Goal: Contribute content: Add original content to the website for others to see

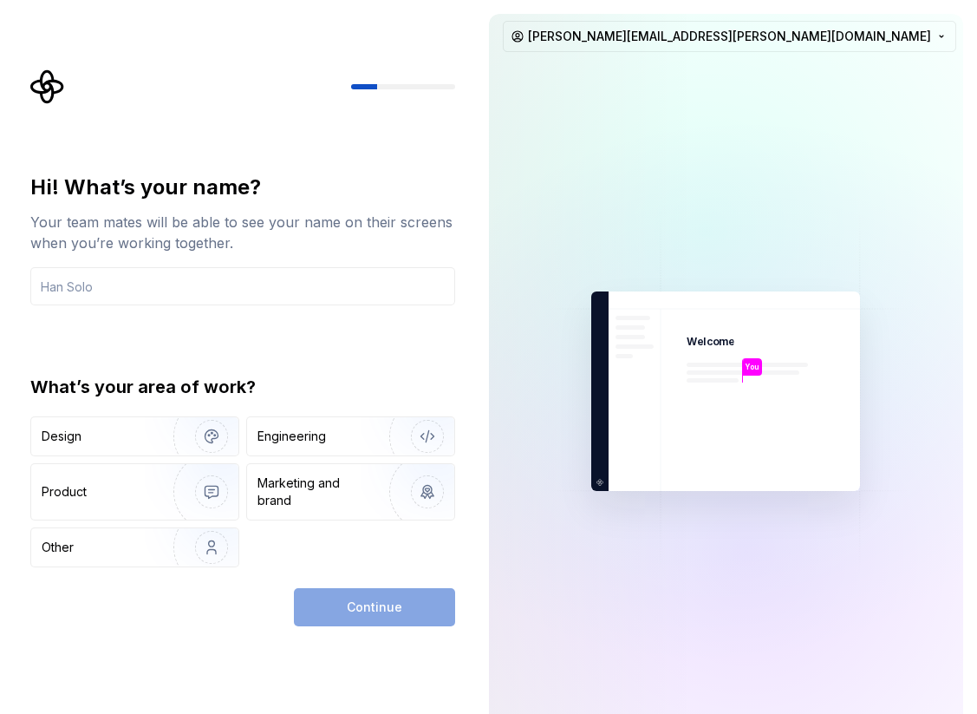
click at [684, 422] on img at bounding box center [726, 391] width 390 height 455
click at [152, 287] on input "text" at bounding box center [242, 286] width 425 height 38
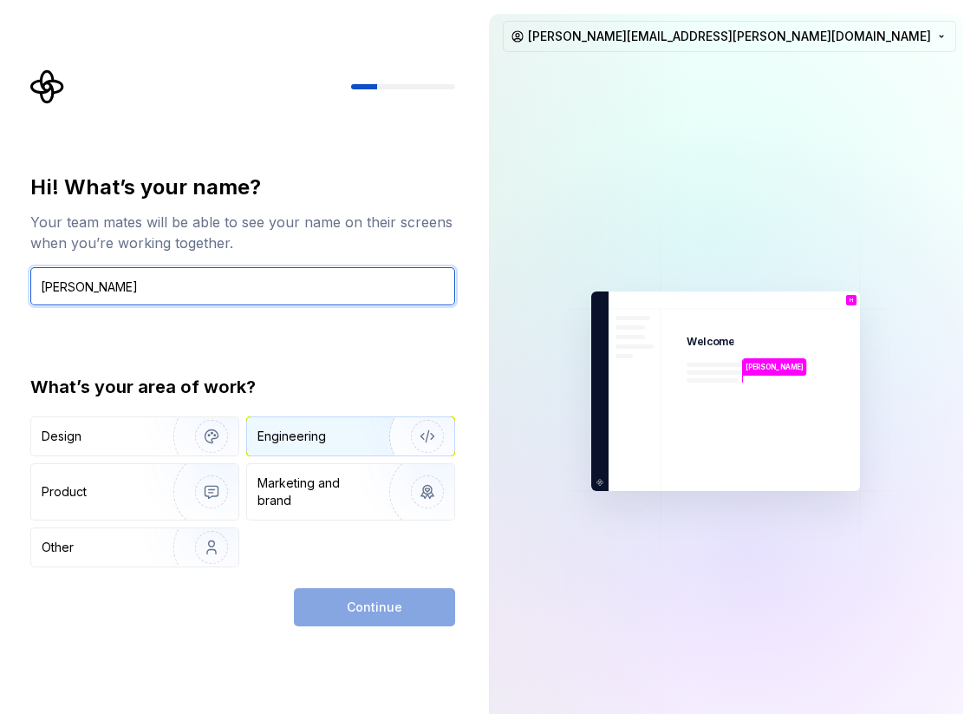
type input "[PERSON_NAME]"
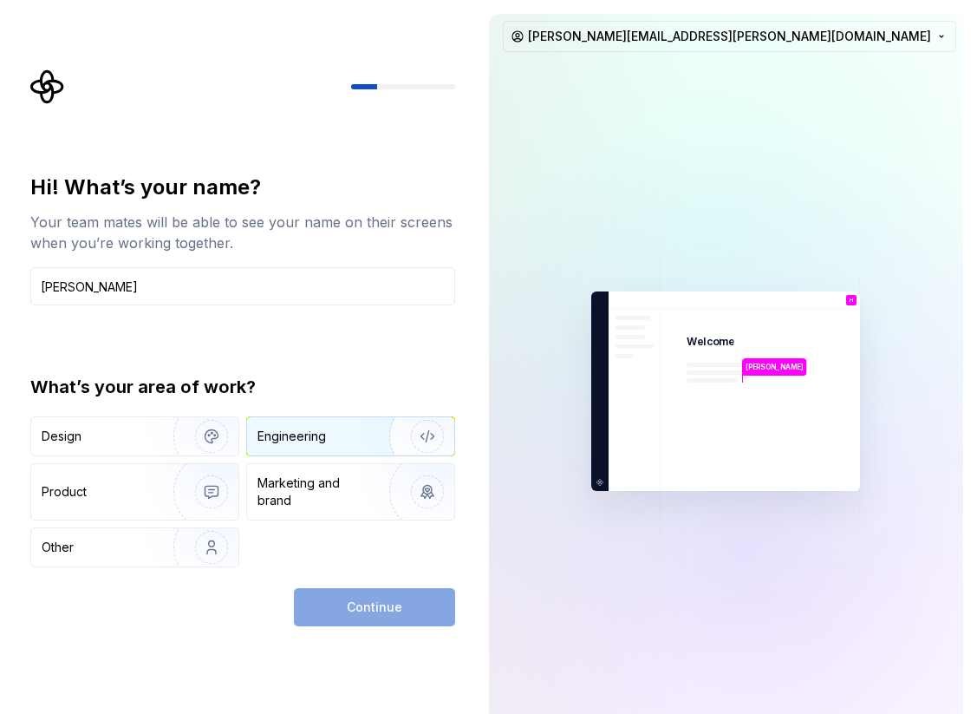
click at [311, 444] on div "Engineering" at bounding box center [292, 435] width 69 height 17
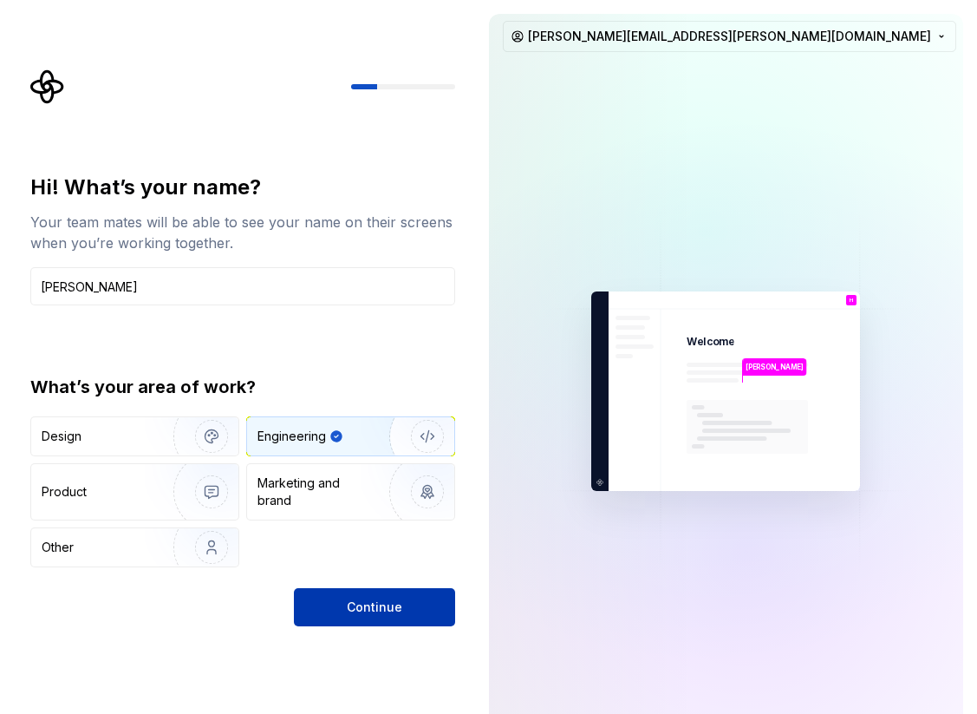
click at [368, 599] on span "Continue" at bounding box center [374, 606] width 55 height 17
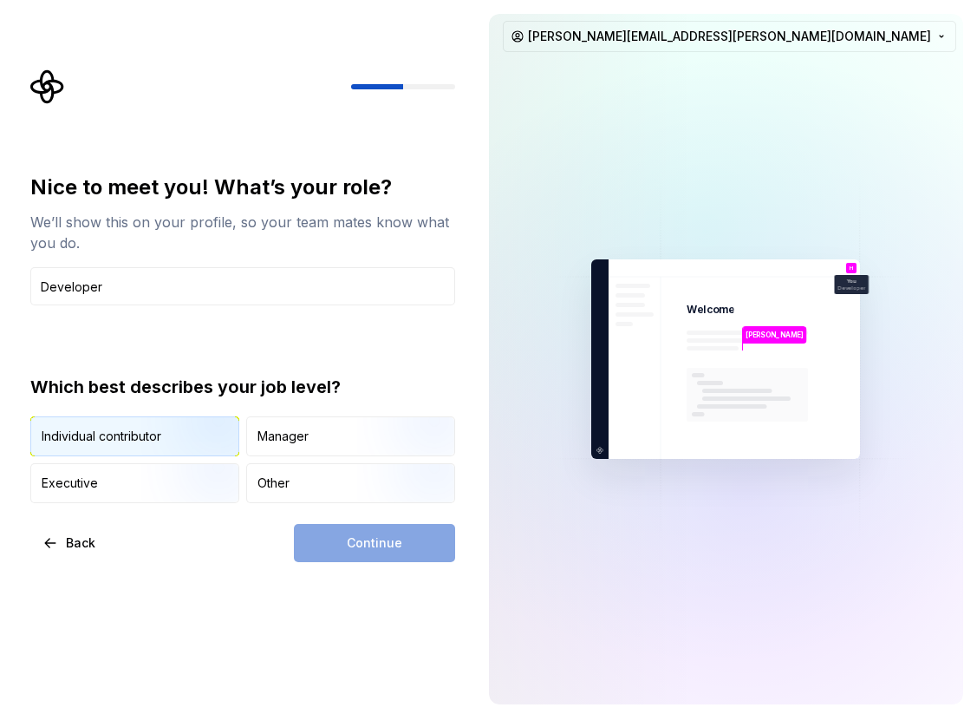
type input "Developer"
click at [193, 454] on img "button" at bounding box center [196, 458] width 111 height 116
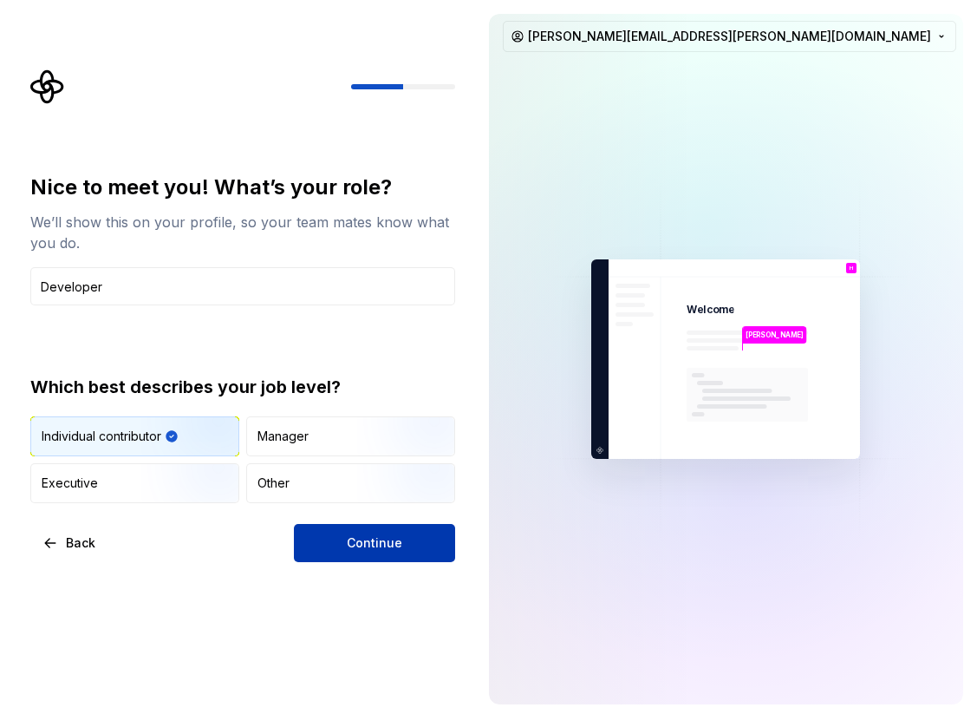
click at [307, 550] on button "Continue" at bounding box center [374, 543] width 161 height 38
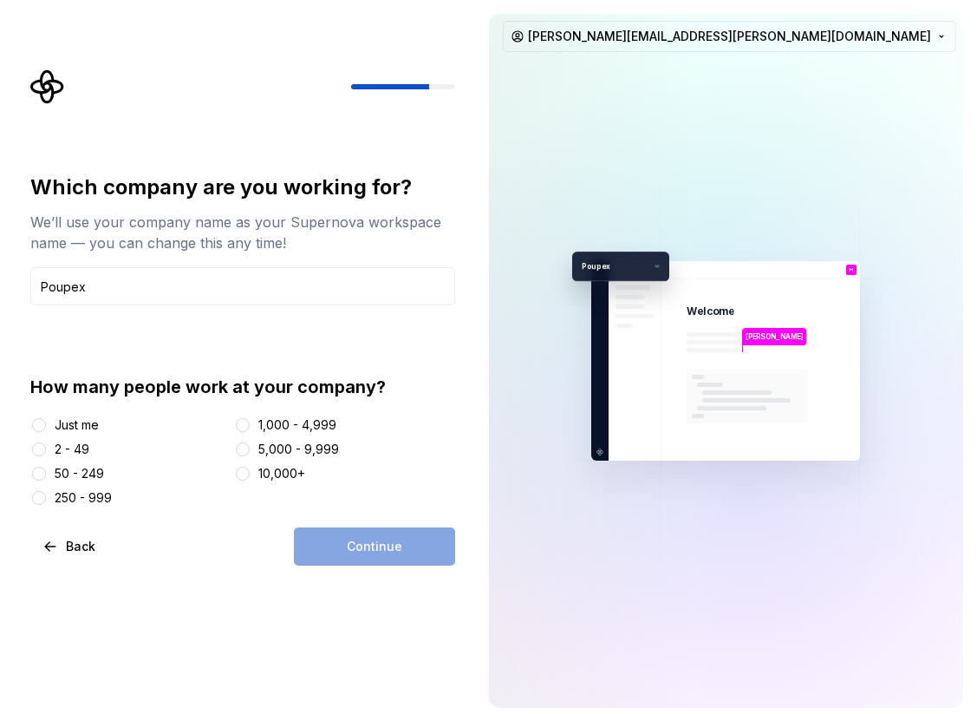
type input "Poupex"
click at [240, 480] on div at bounding box center [242, 473] width 17 height 17
click at [240, 477] on button "10,000+" at bounding box center [243, 474] width 14 height 14
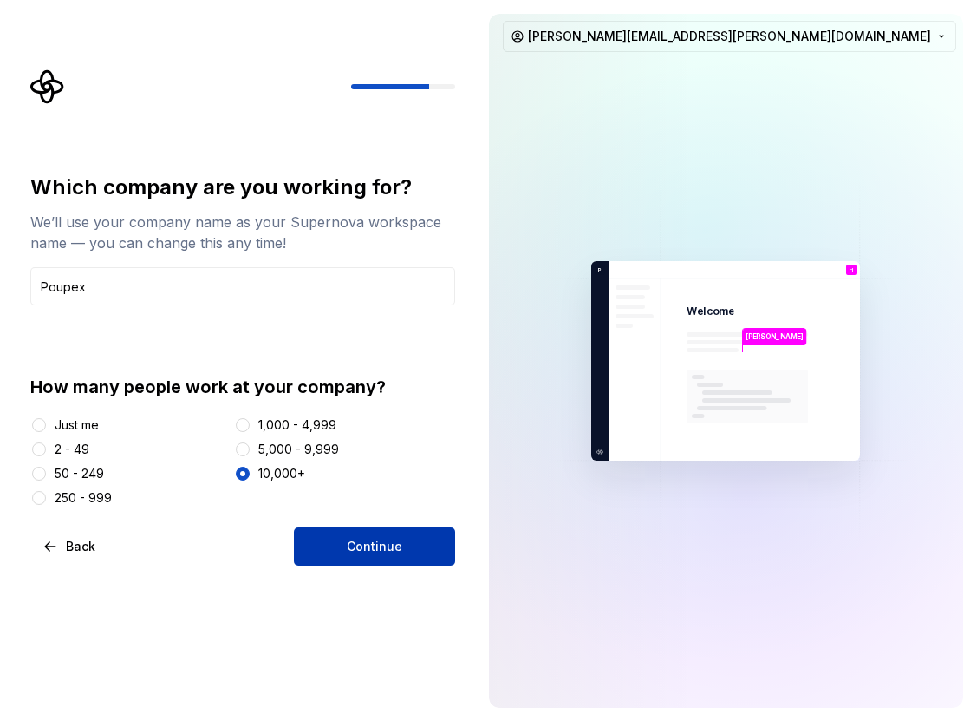
click at [318, 540] on button "Continue" at bounding box center [374, 546] width 161 height 38
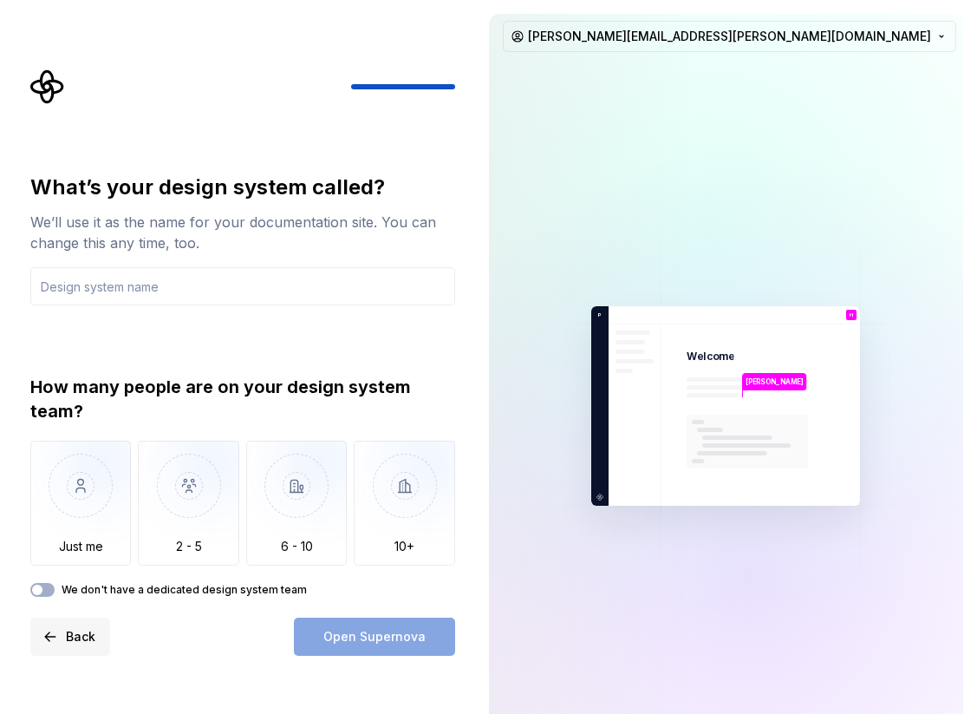
click at [79, 635] on span "Back" at bounding box center [80, 636] width 29 height 17
click at [47, 636] on button "Back" at bounding box center [70, 636] width 80 height 38
click at [52, 639] on button "Back" at bounding box center [70, 636] width 80 height 38
click at [156, 290] on input "text" at bounding box center [242, 286] width 425 height 38
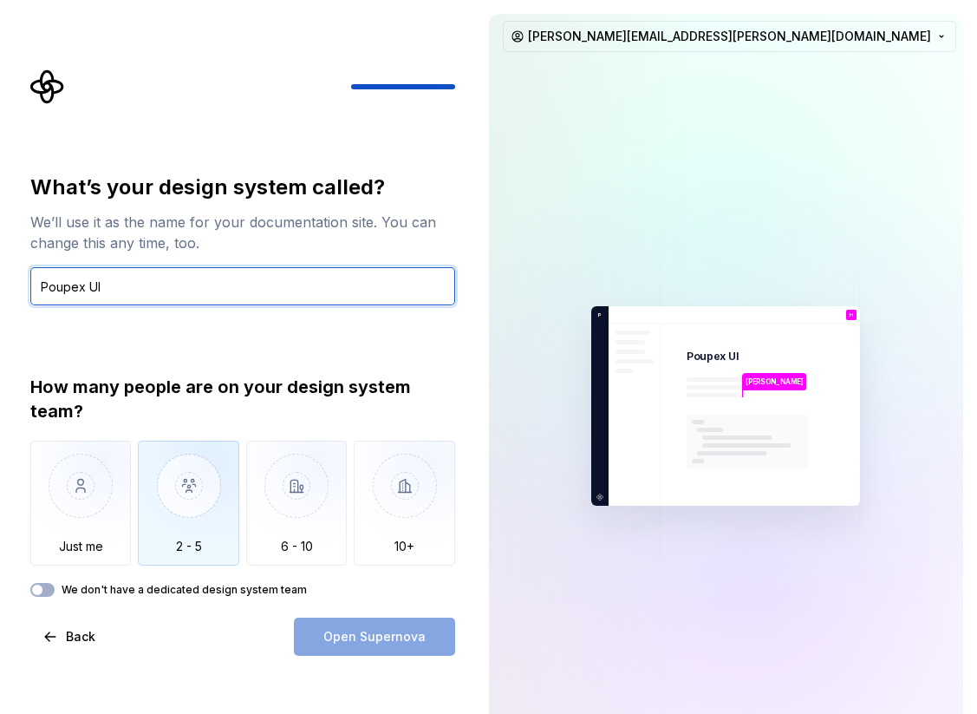
type input "Poupex UI"
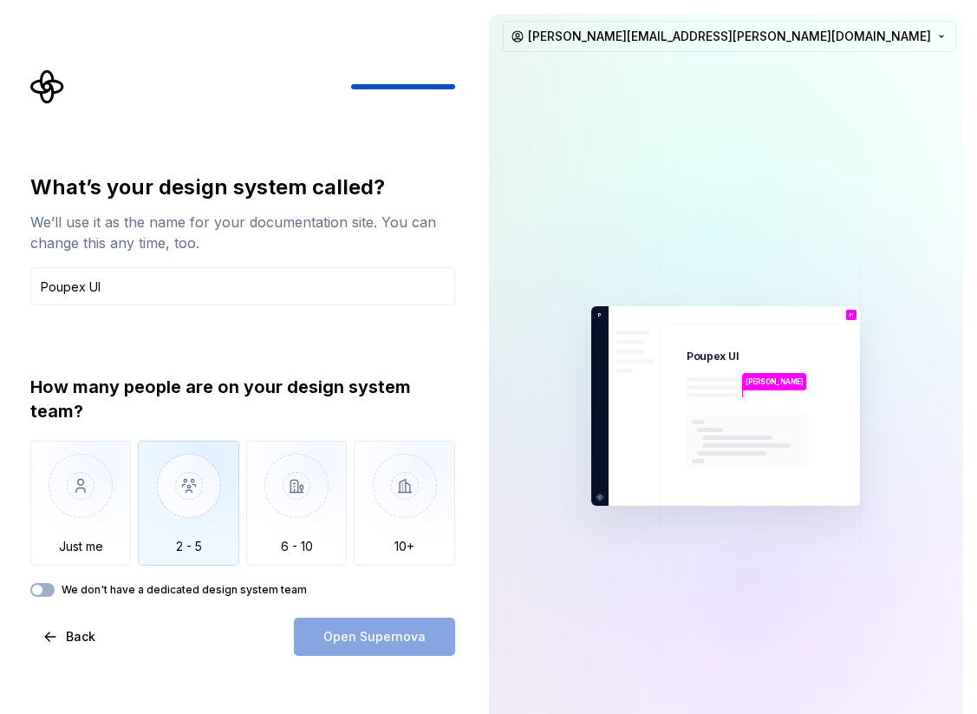
click at [160, 479] on img "button" at bounding box center [188, 499] width 101 height 116
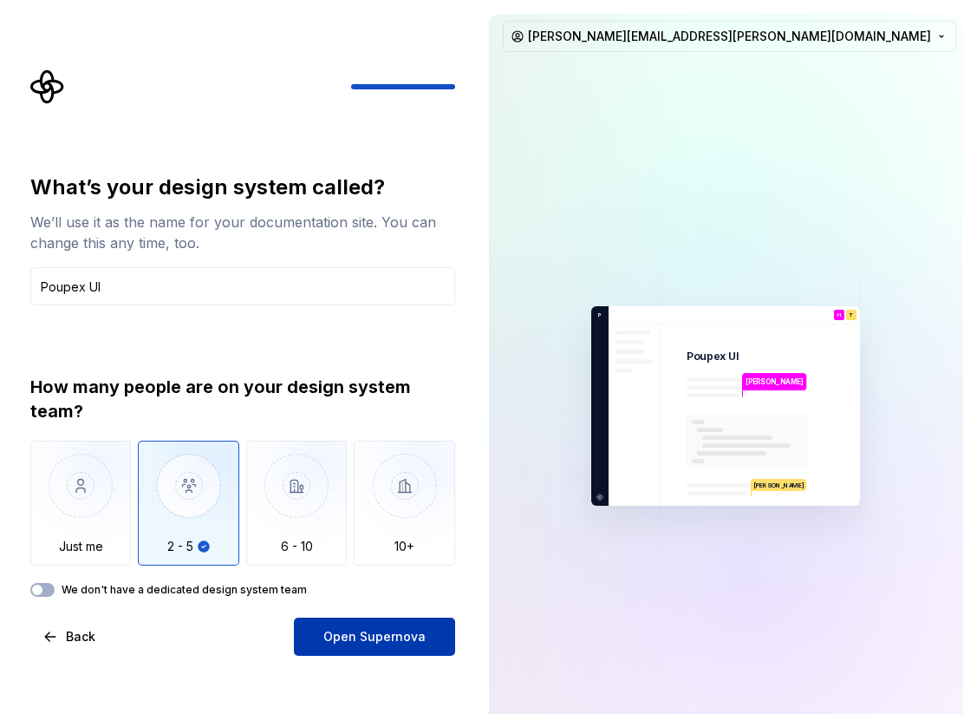
click at [323, 639] on button "Open Supernova" at bounding box center [374, 636] width 161 height 38
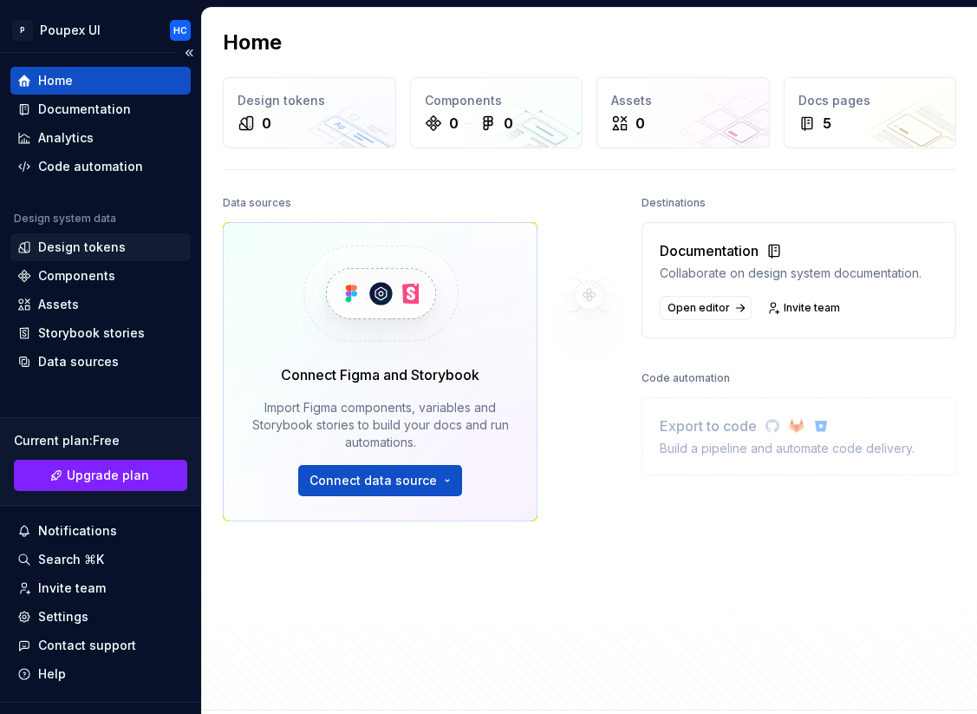
click at [93, 254] on div "Design tokens" at bounding box center [82, 246] width 88 height 17
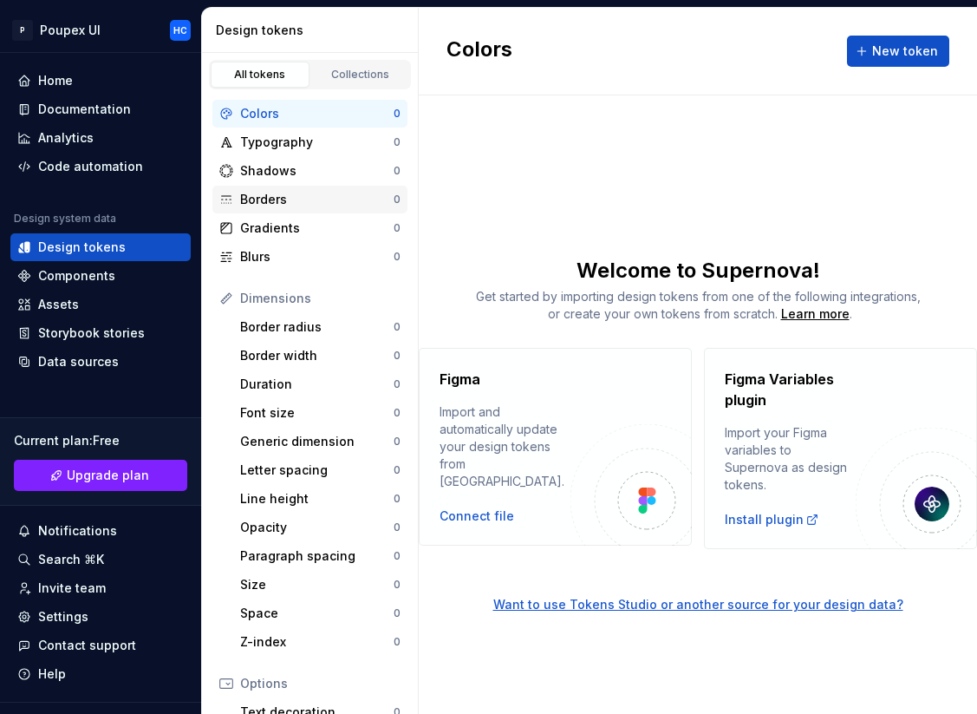
click at [305, 200] on div "Borders" at bounding box center [316, 199] width 153 height 17
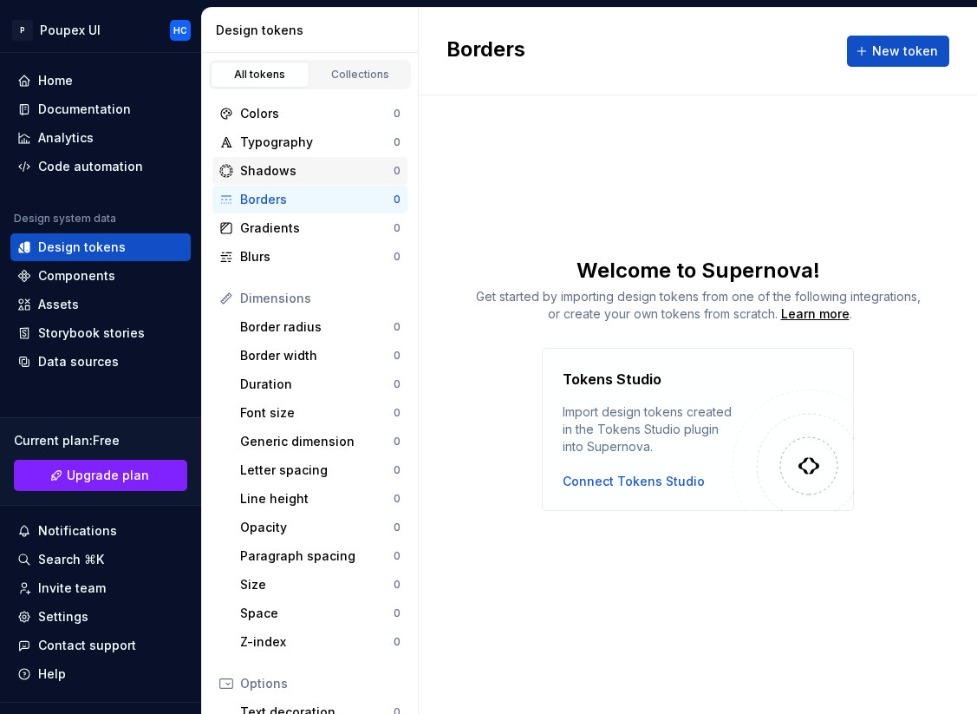
click at [296, 178] on div "Shadows" at bounding box center [316, 170] width 153 height 17
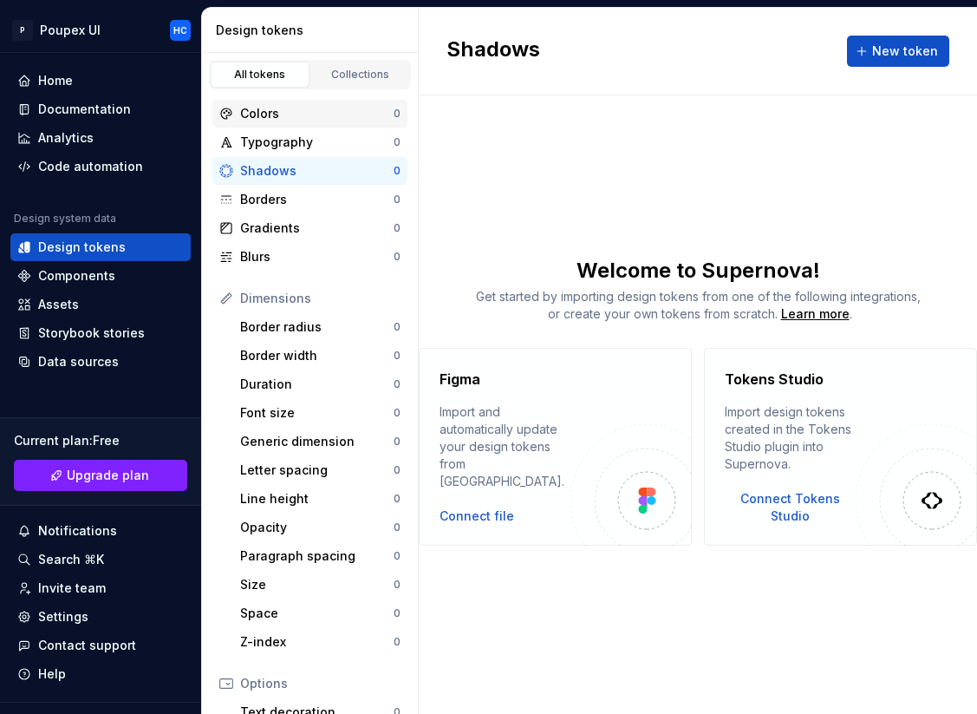
click at [286, 122] on div "Colors 0" at bounding box center [309, 114] width 195 height 28
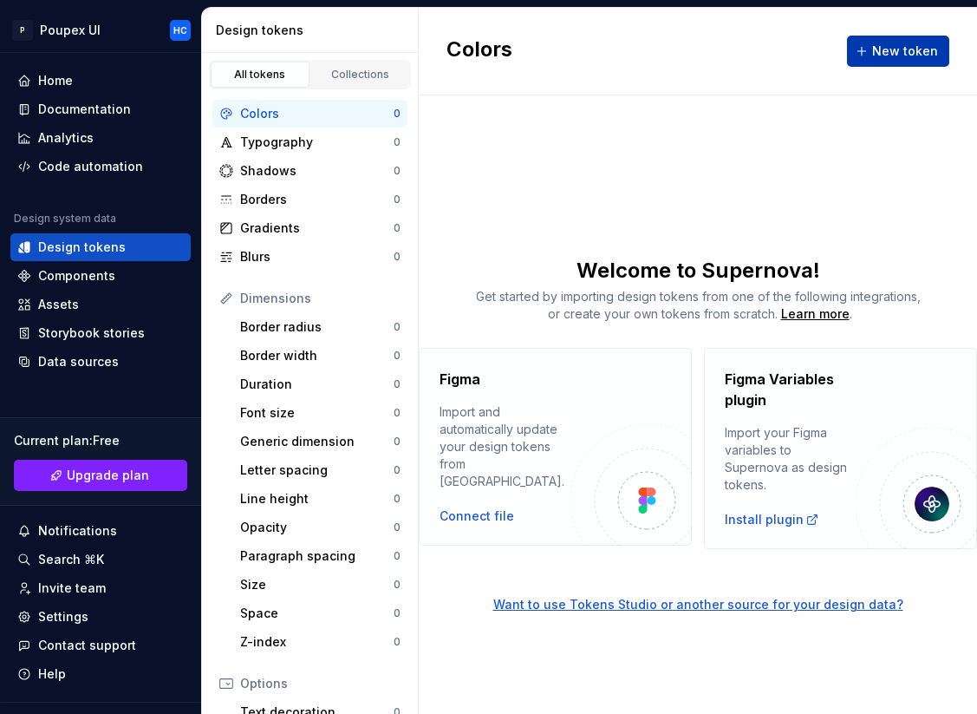
click at [913, 60] on button "New token" at bounding box center [898, 51] width 102 height 31
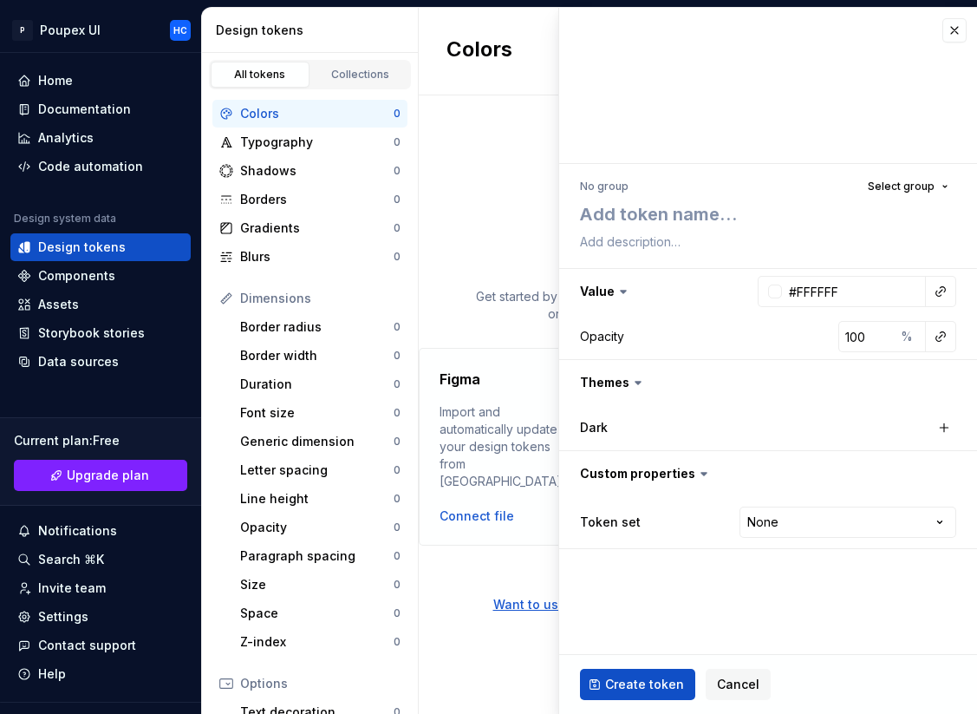
click at [633, 375] on icon at bounding box center [638, 382] width 17 height 17
click at [734, 674] on button "Cancel" at bounding box center [738, 684] width 65 height 31
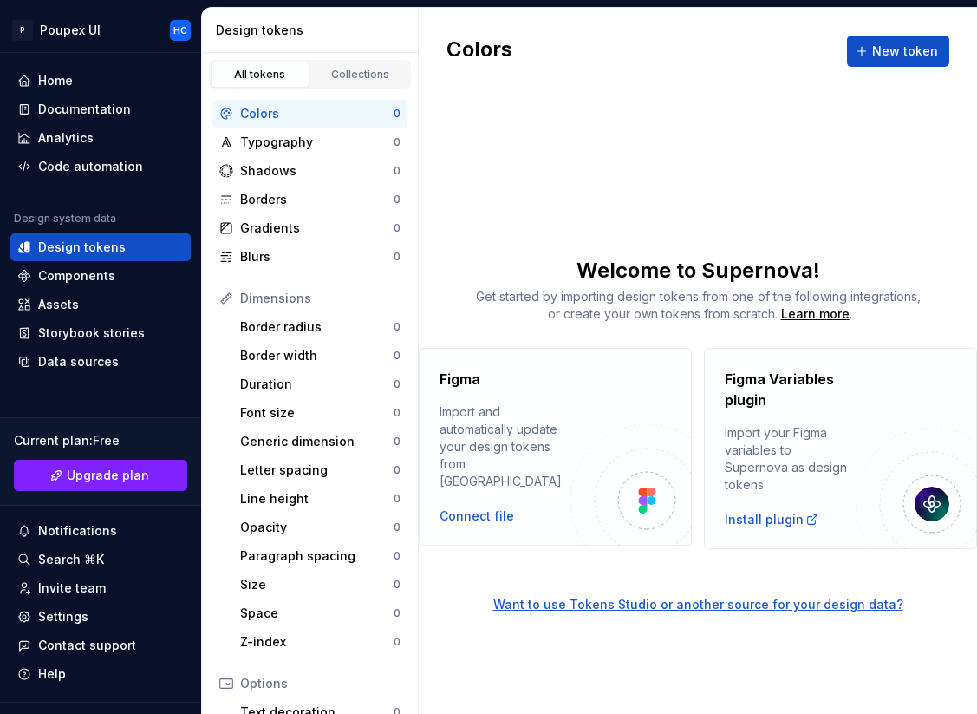
click at [734, 685] on div "Colors New token Welcome to Supernova! Get started by importing design tokens f…" at bounding box center [698, 361] width 558 height 706
click at [62, 278] on div "Components" at bounding box center [76, 275] width 77 height 17
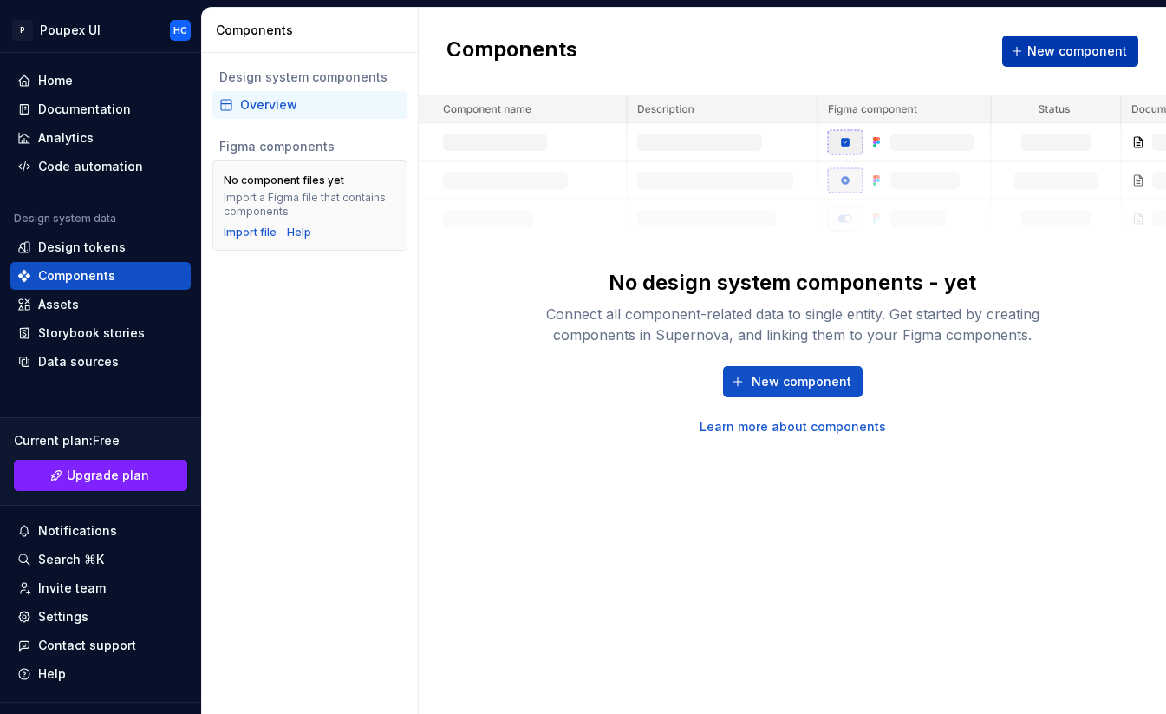
click at [976, 61] on button "New component" at bounding box center [1070, 51] width 136 height 31
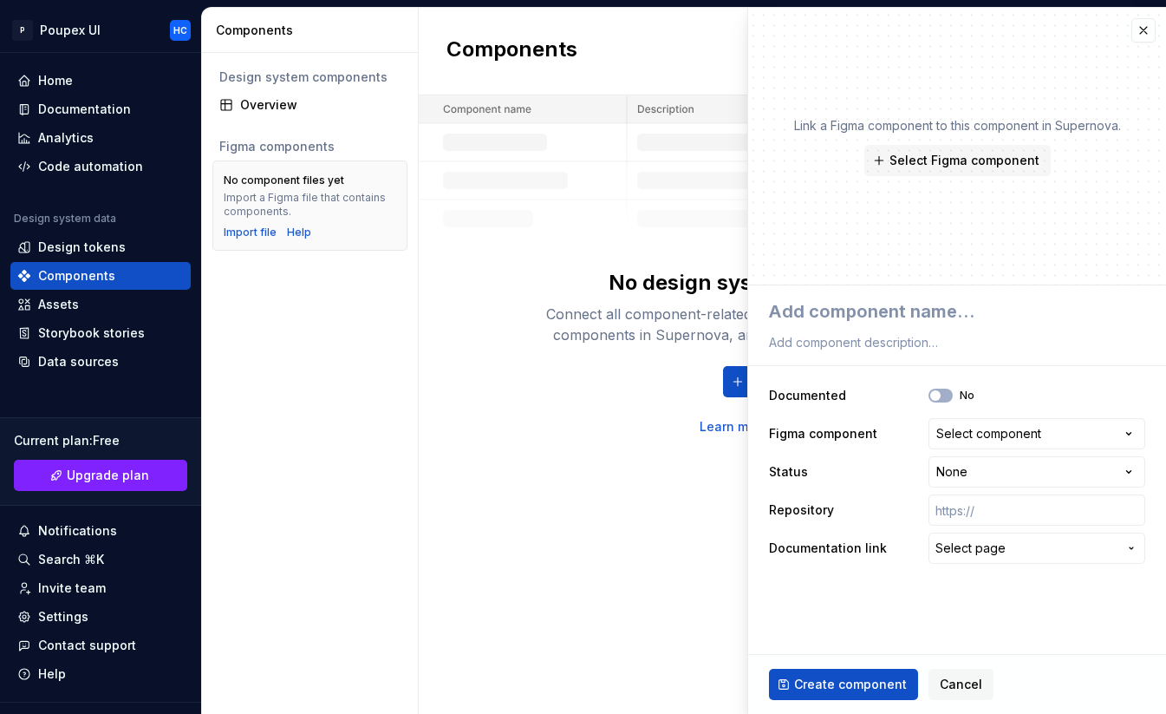
type textarea "*"
type textarea "H"
type textarea "*"
type textarea "He"
type textarea "*"
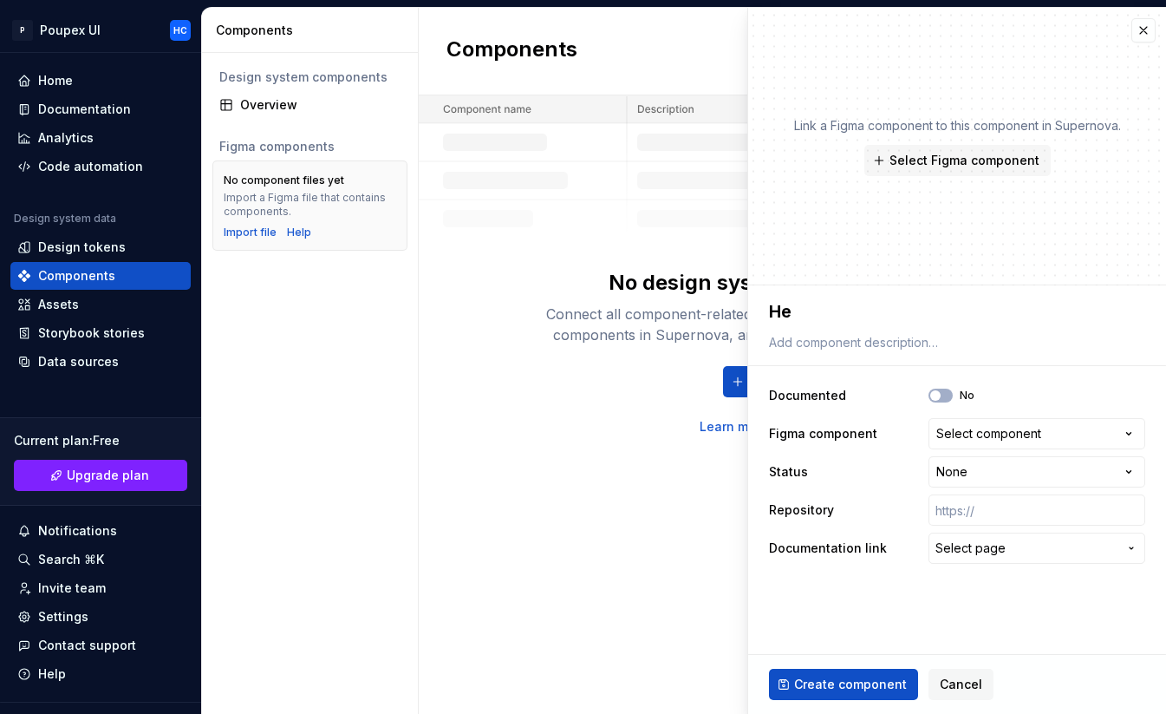
type textarea "Hea"
type textarea "*"
type textarea "Head"
type textarea "*"
type textarea "Heade"
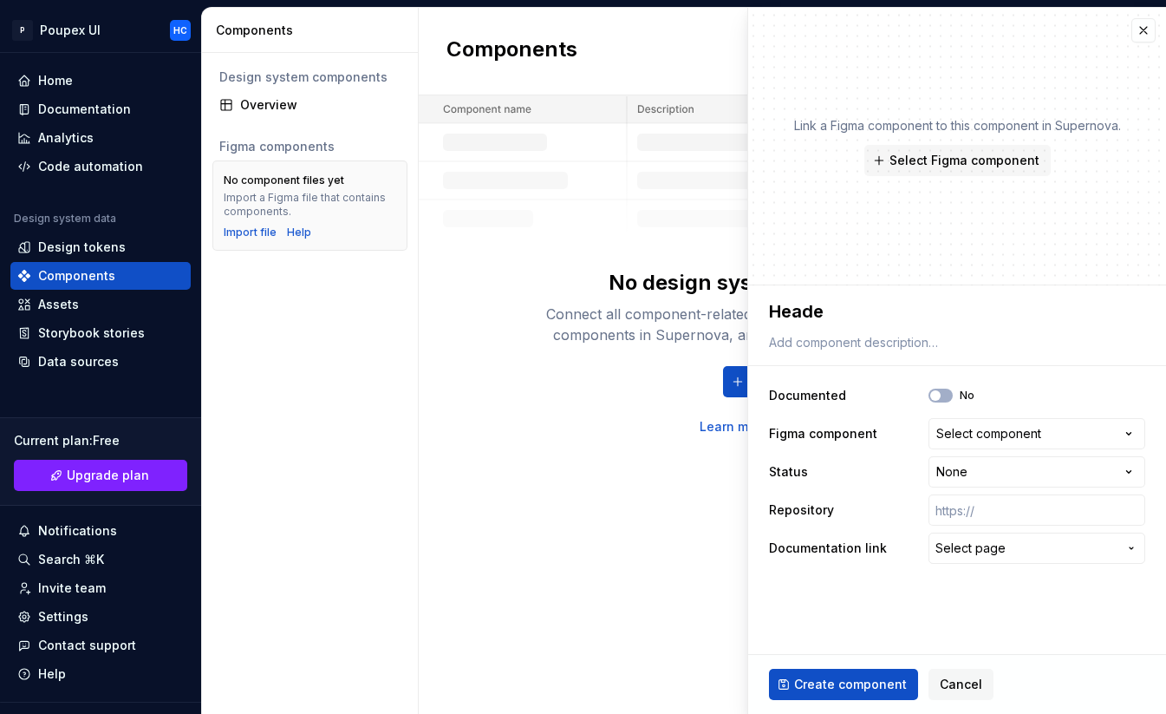
type textarea "*"
type textarea "Header"
click at [954, 440] on div "Select component" at bounding box center [989, 433] width 105 height 17
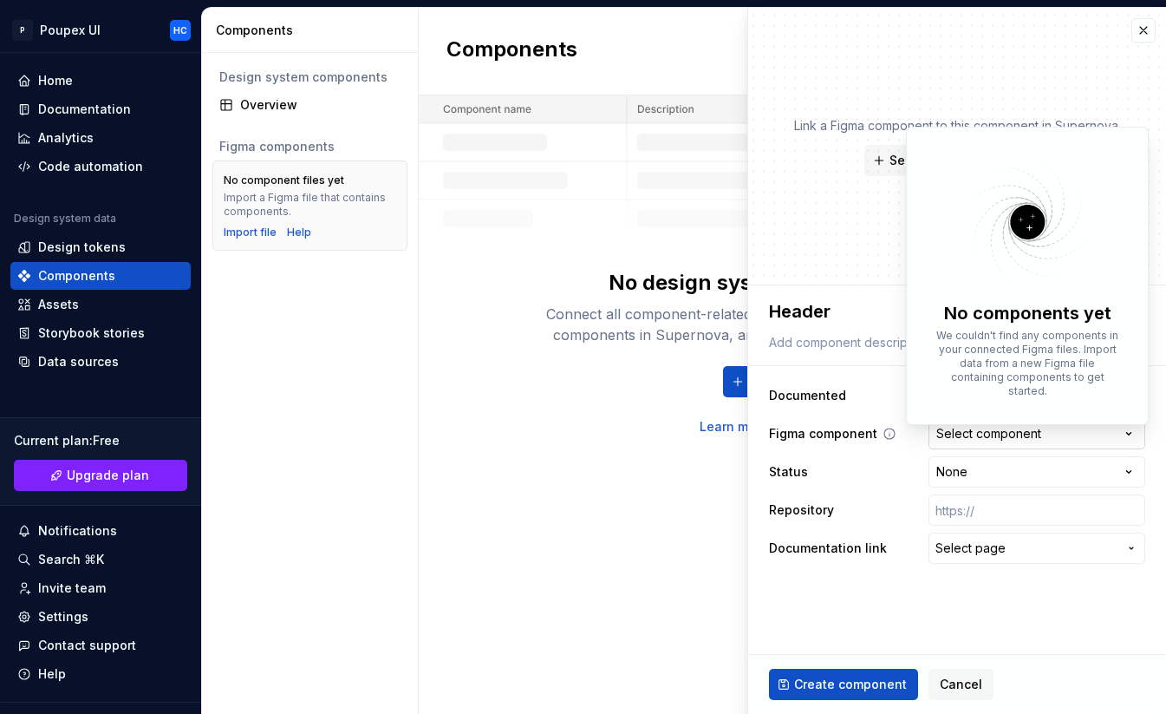
click at [954, 440] on html "**********" at bounding box center [583, 357] width 1166 height 714
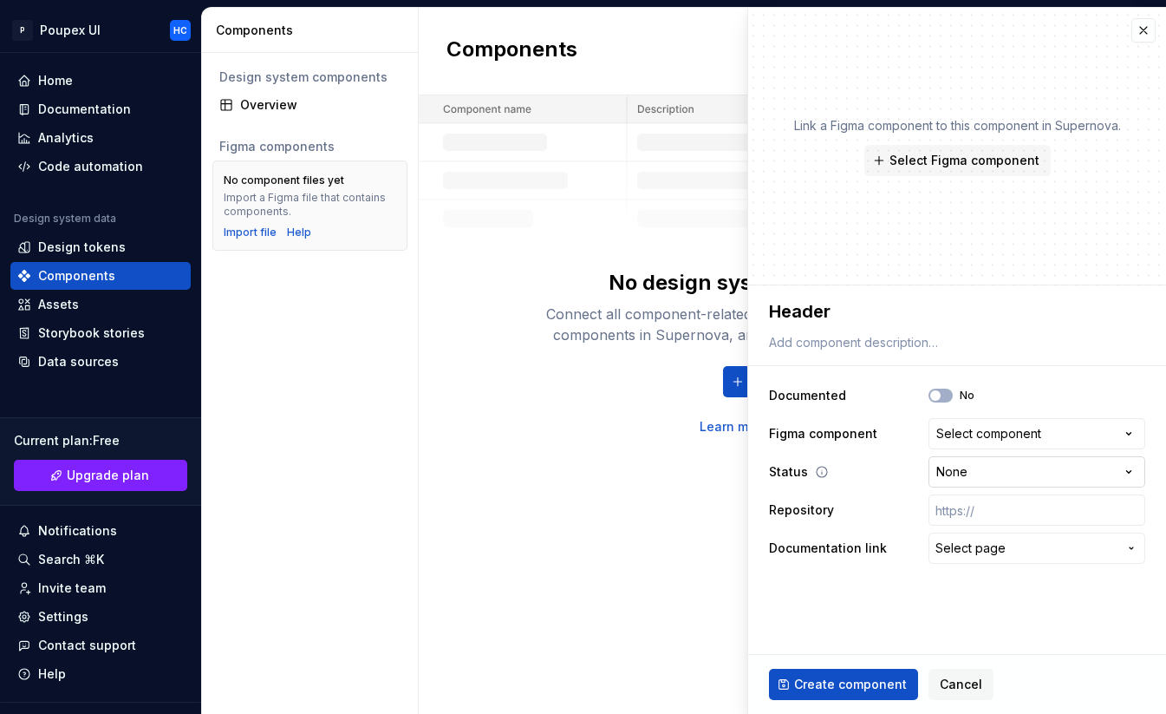
click at [974, 480] on html "**********" at bounding box center [583, 357] width 1166 height 714
select select "**********"
click at [976, 553] on span "Select page" at bounding box center [971, 547] width 70 height 17
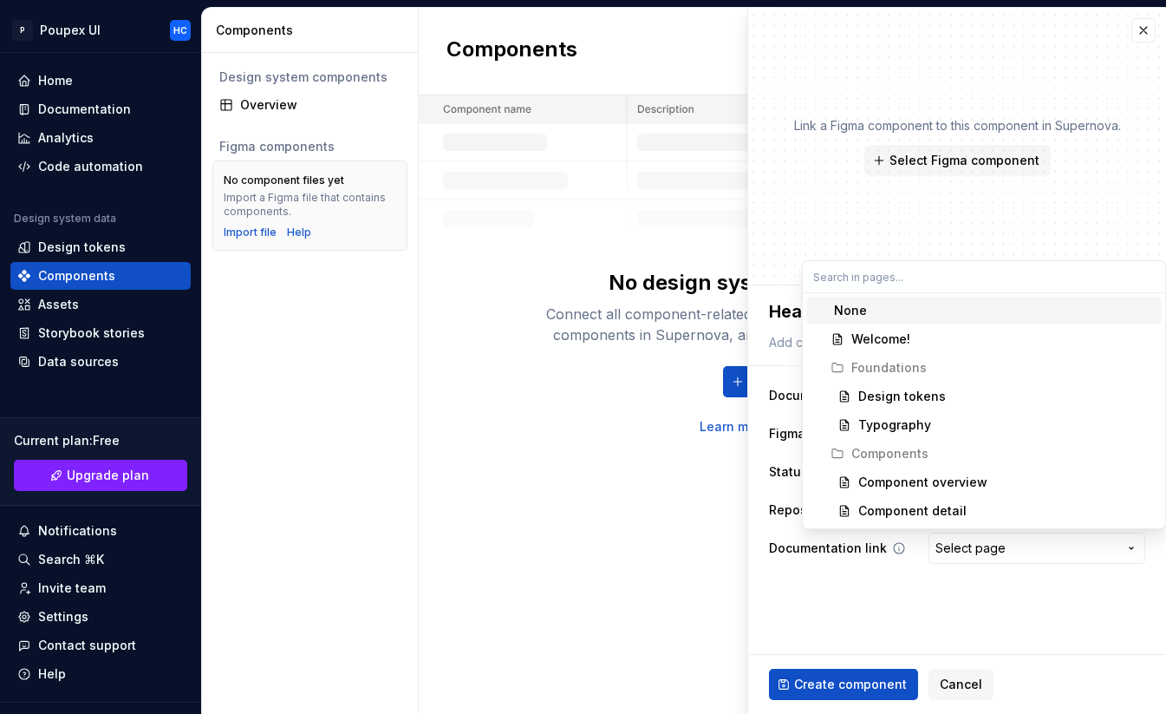
click at [976, 553] on html "**********" at bounding box center [583, 357] width 1166 height 714
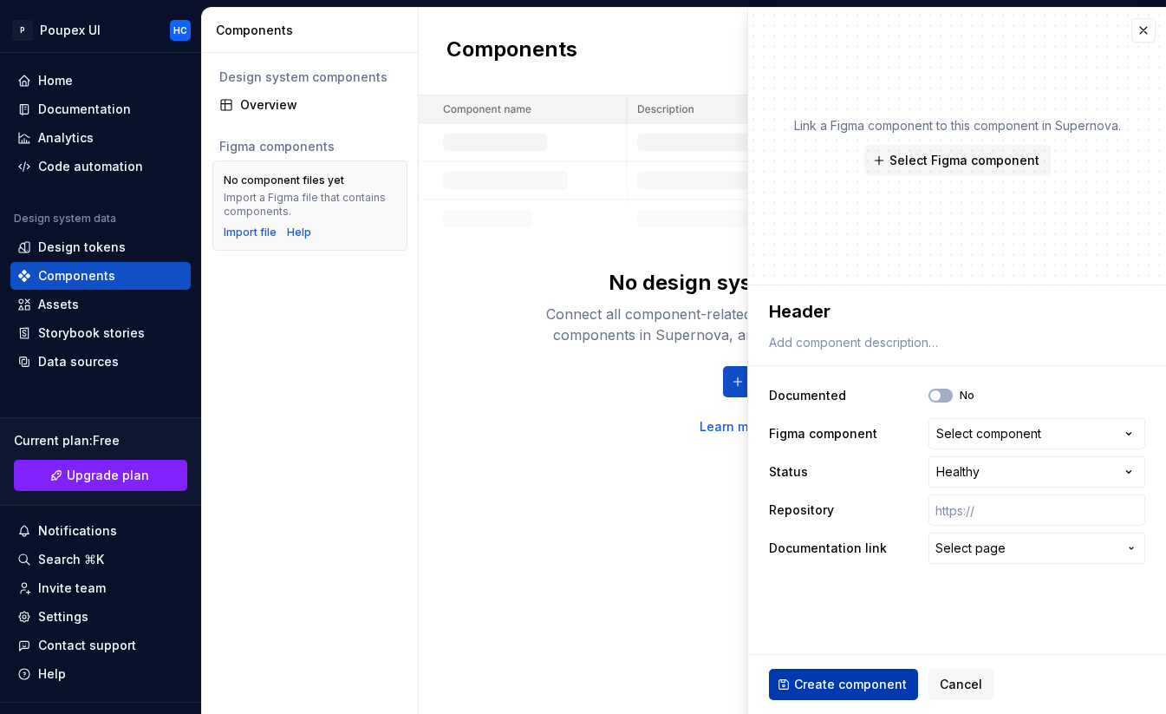
click at [879, 687] on span "Create component" at bounding box center [850, 684] width 113 height 17
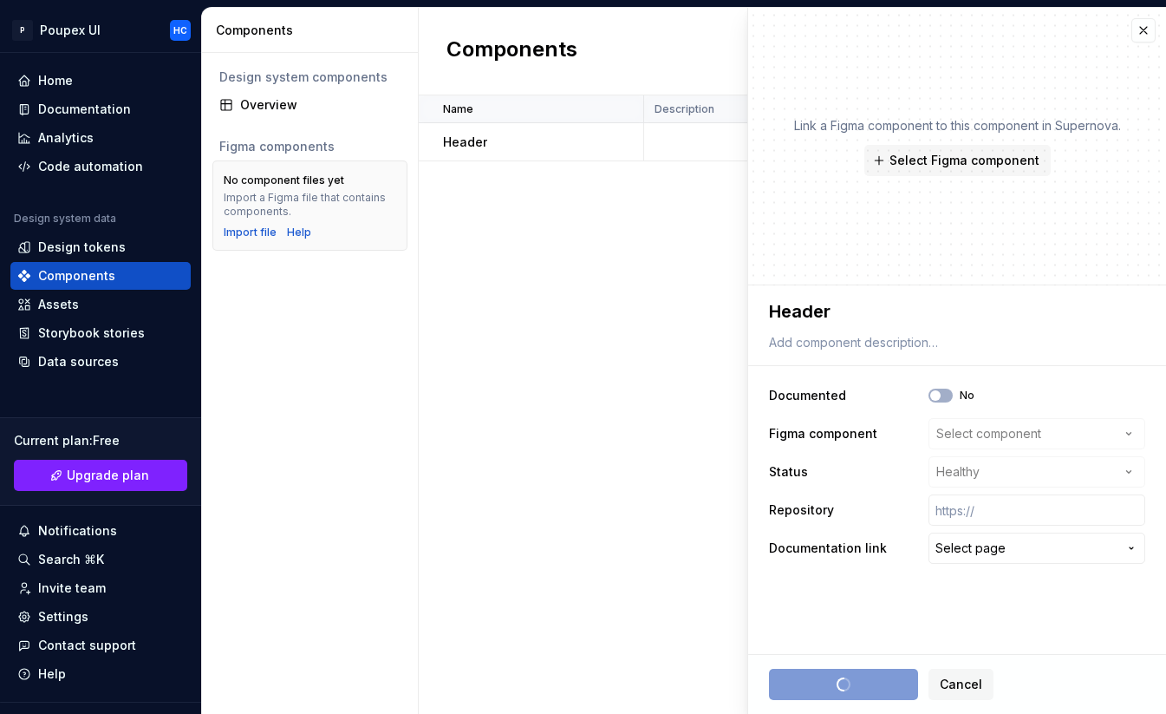
type textarea "*"
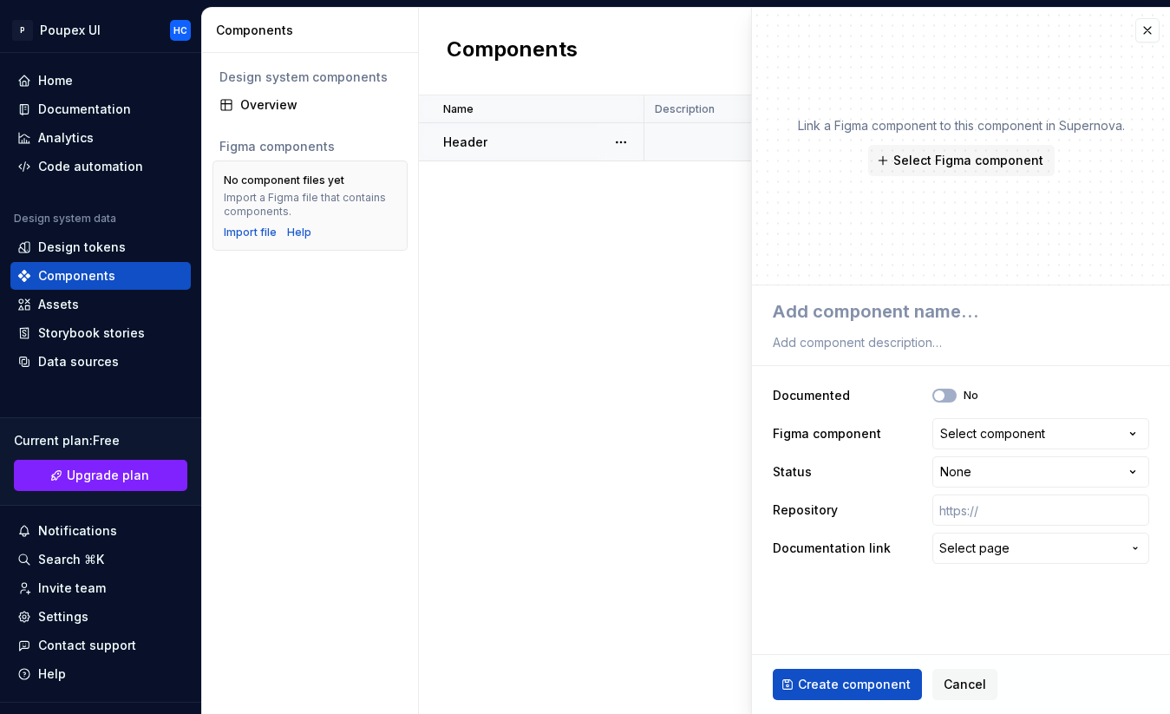
click at [549, 147] on div "Header" at bounding box center [542, 142] width 199 height 17
type textarea "*"
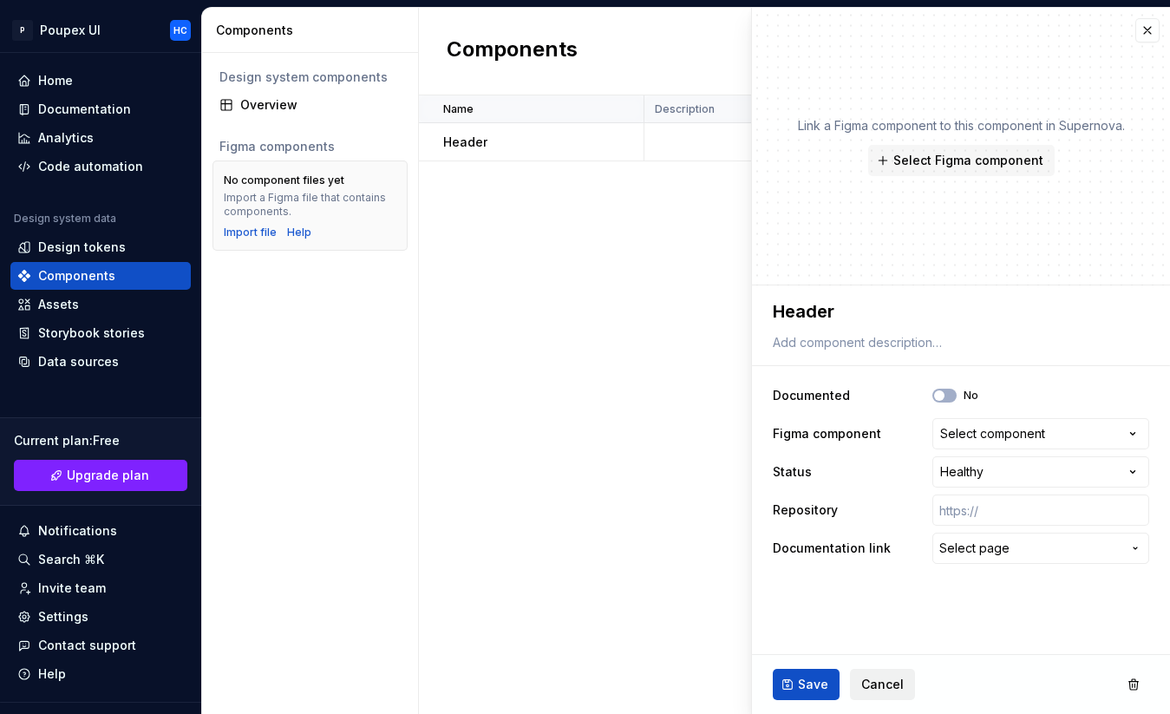
click at [876, 682] on span "Cancel" at bounding box center [882, 684] width 42 height 17
